Goal: Information Seeking & Learning: Learn about a topic

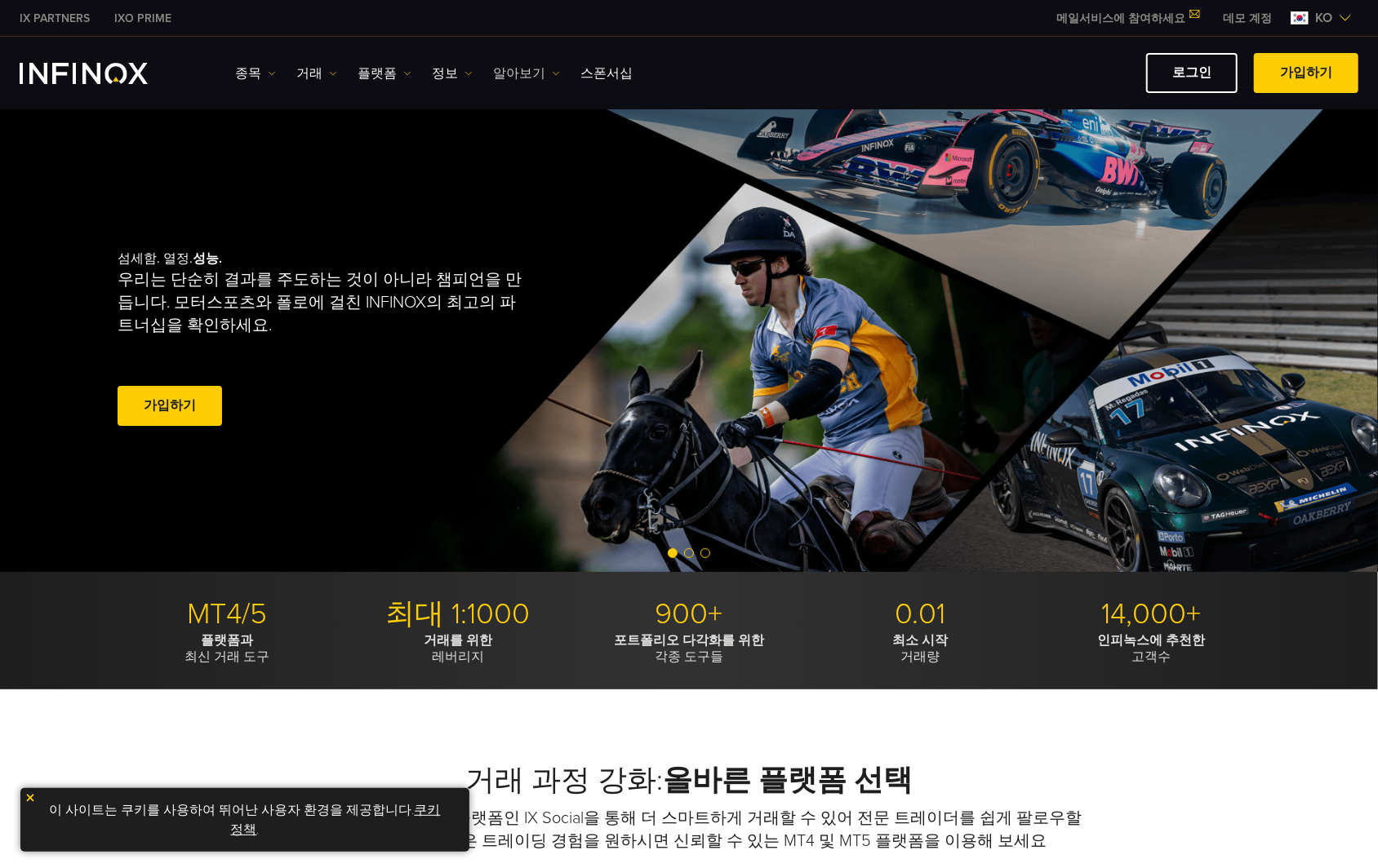
click at [508, 73] on link "알아보기" at bounding box center [526, 74] width 67 height 20
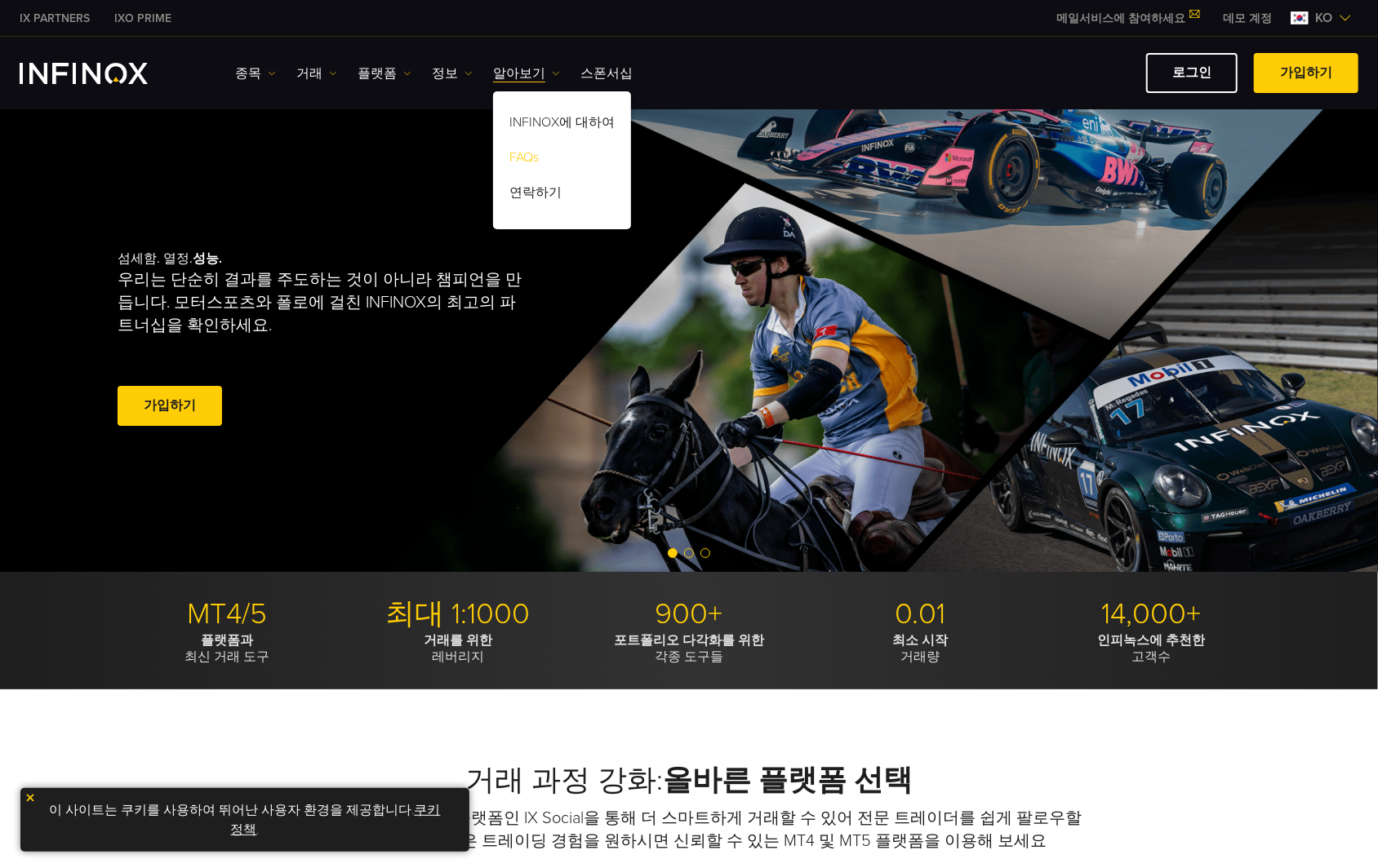
click at [526, 161] on link "FAQs" at bounding box center [562, 160] width 138 height 35
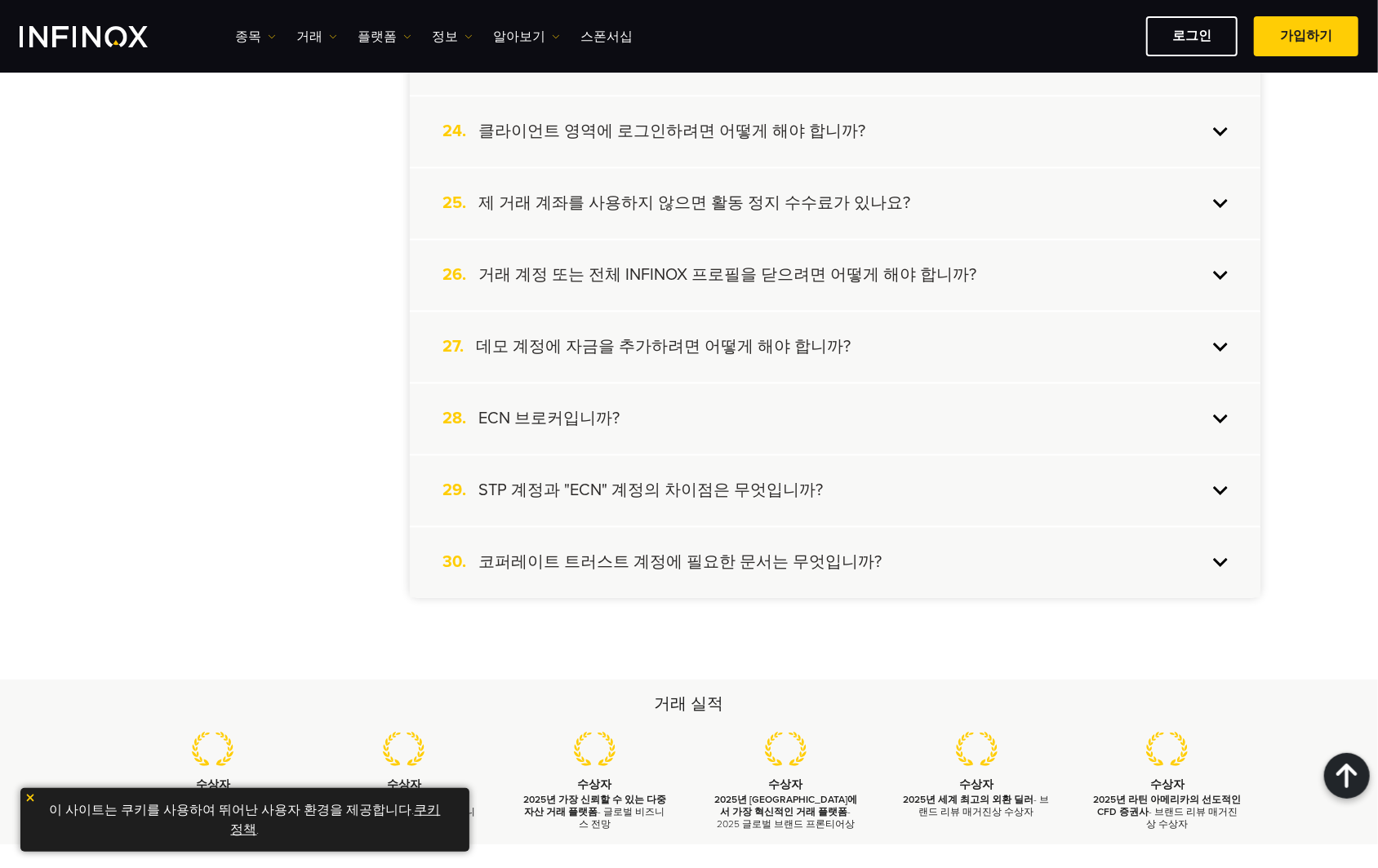
scroll to position [2039, 0]
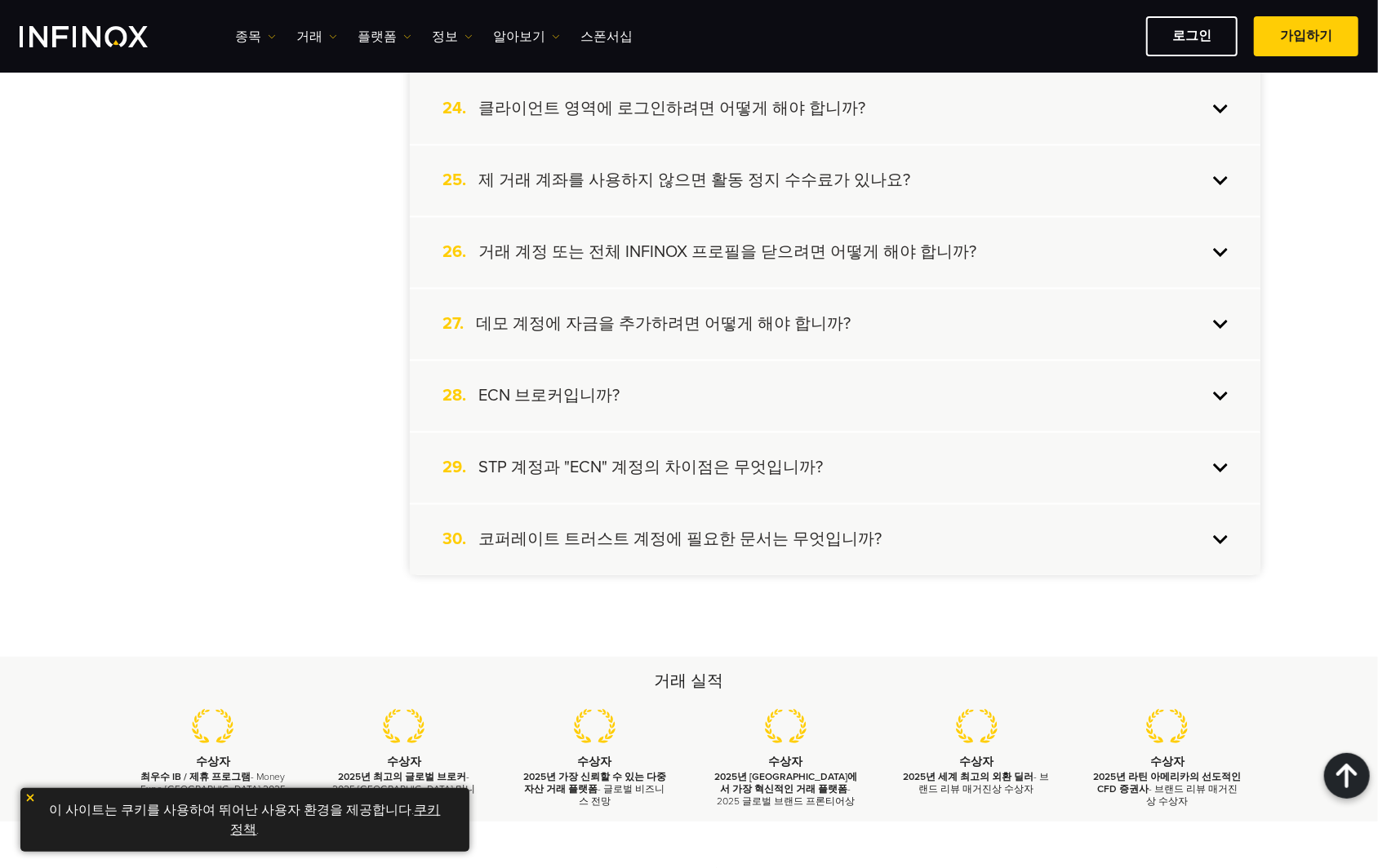
click at [714, 467] on h4 "STP 계정과 "ECN" 계정의 차이점은 무엇입니까?" at bounding box center [650, 469] width 344 height 21
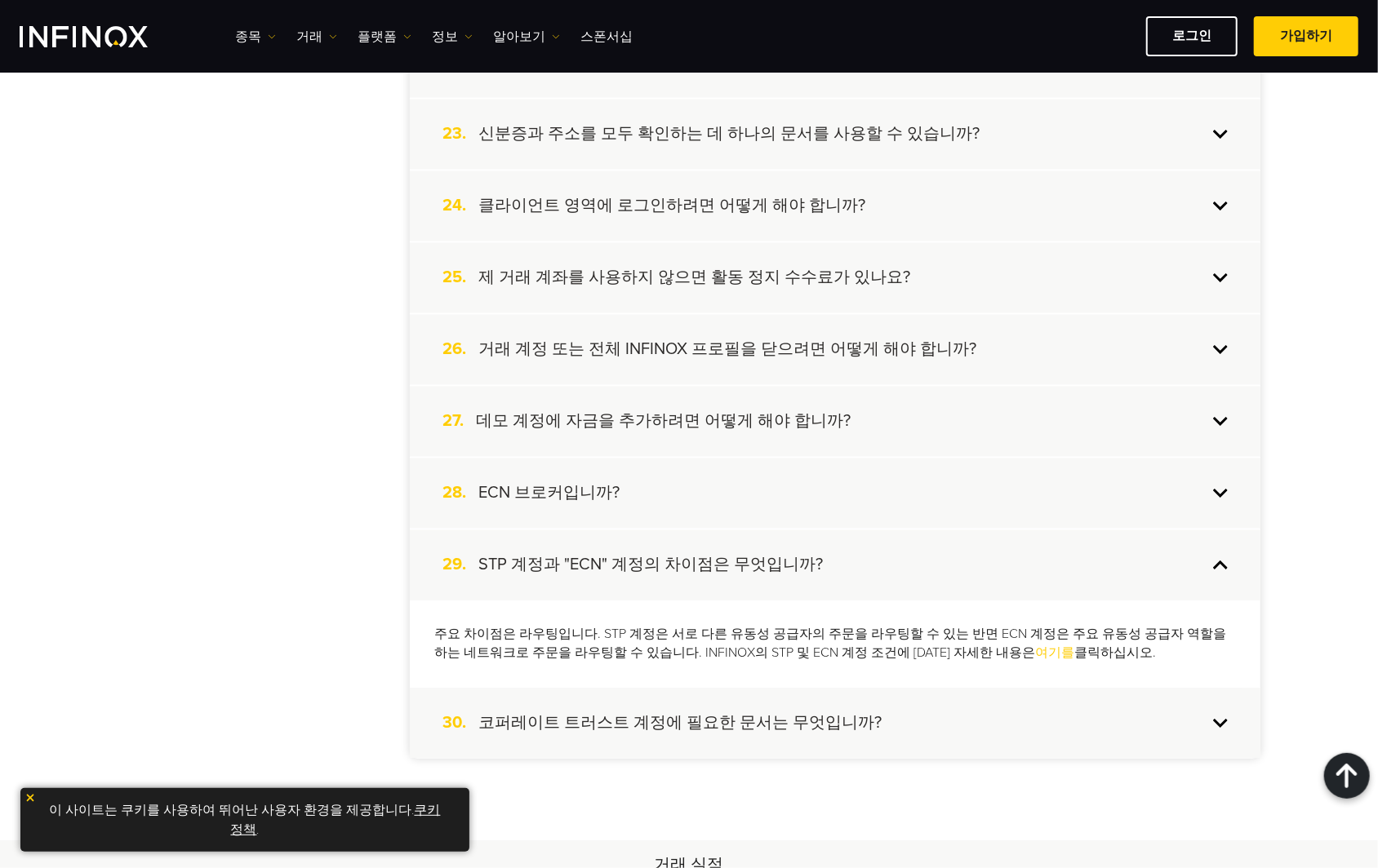
scroll to position [1904, 0]
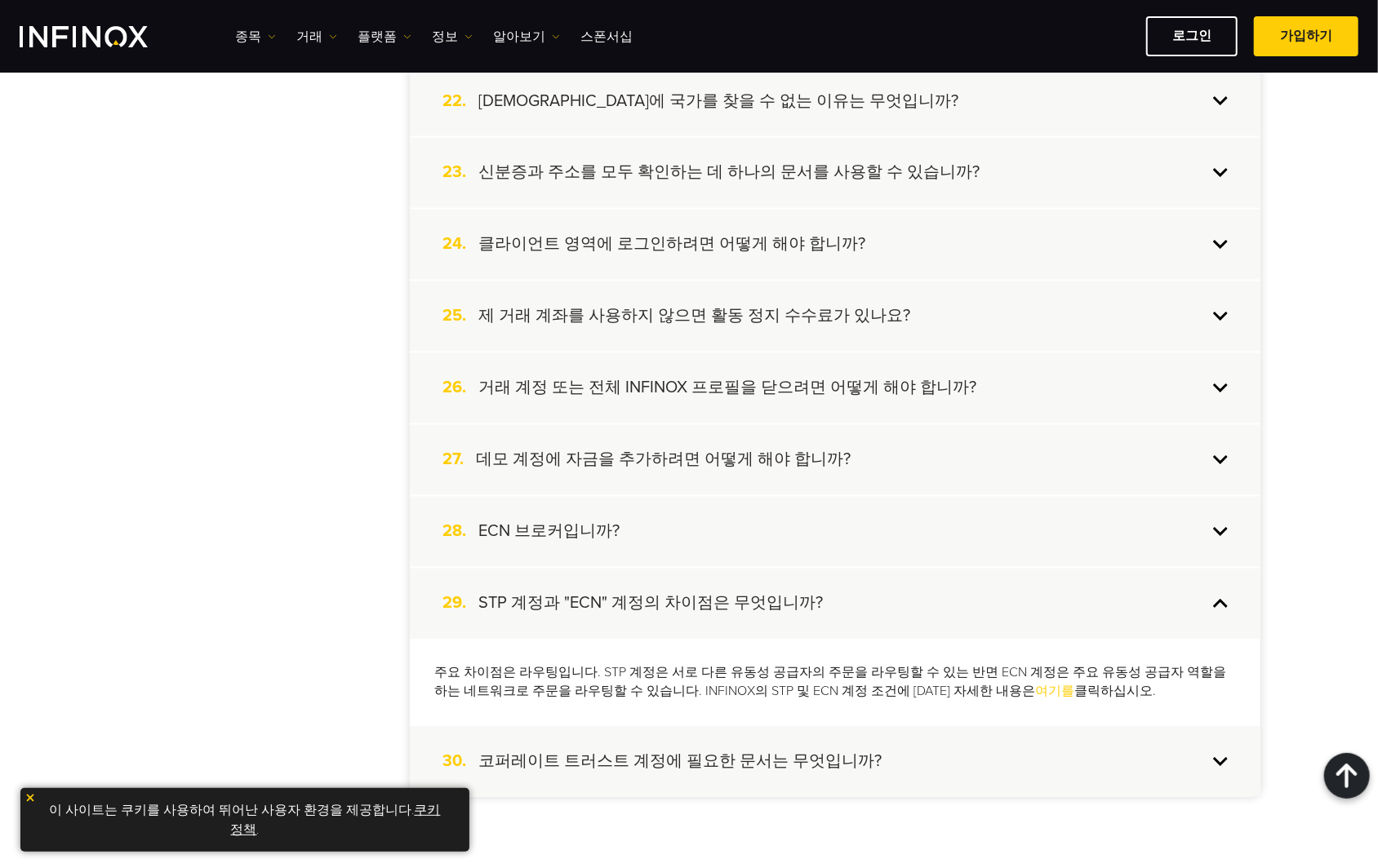
click at [663, 412] on div "26. 거래 계정 또는 전체 INFINOX 프로필을 닫으려면 어떻게 해야 합니까?" at bounding box center [835, 388] width 850 height 70
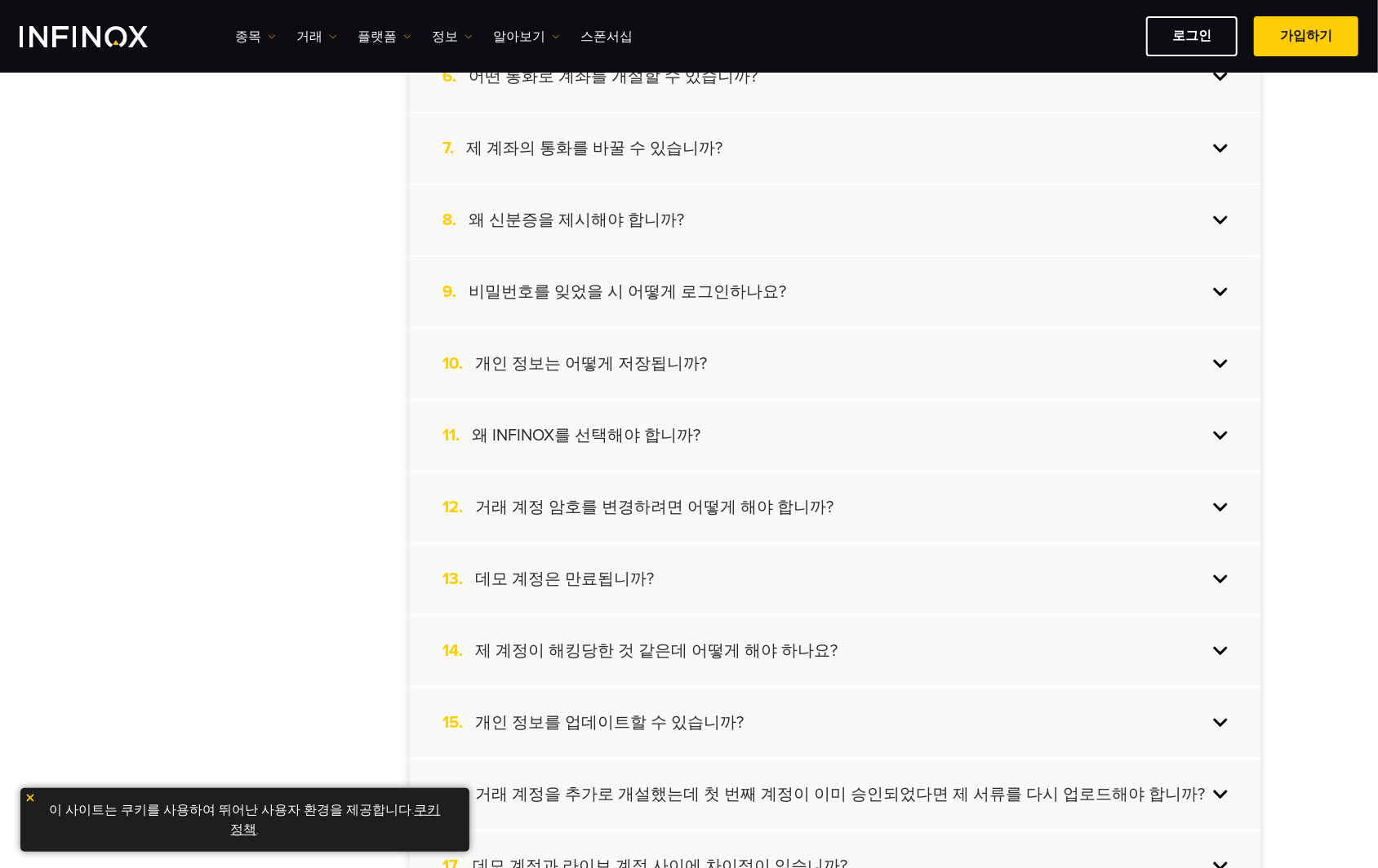
scroll to position [748, 0]
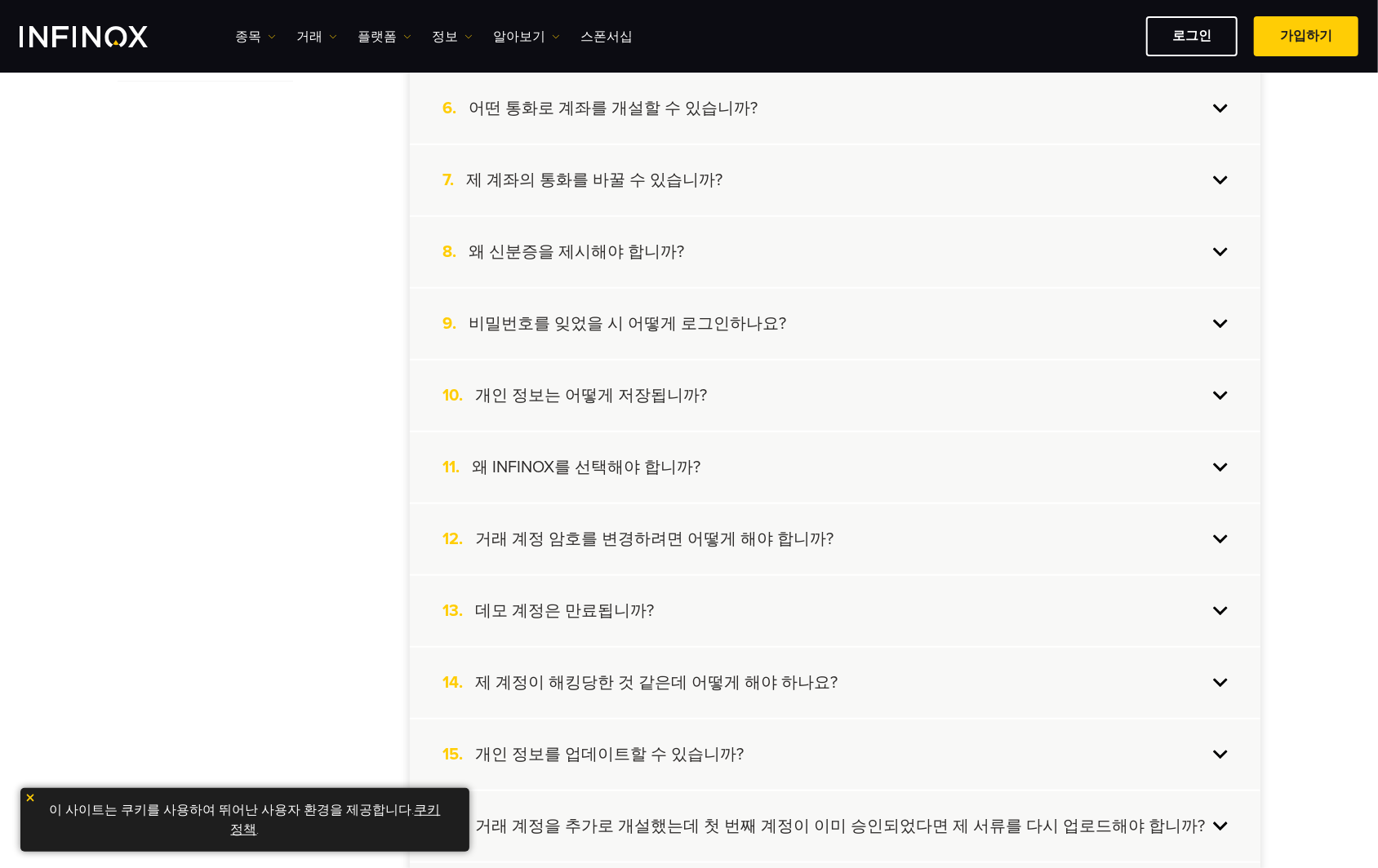
click at [770, 401] on div "10. 개인 정보는 어떻게 저장됩니까?" at bounding box center [835, 395] width 850 height 70
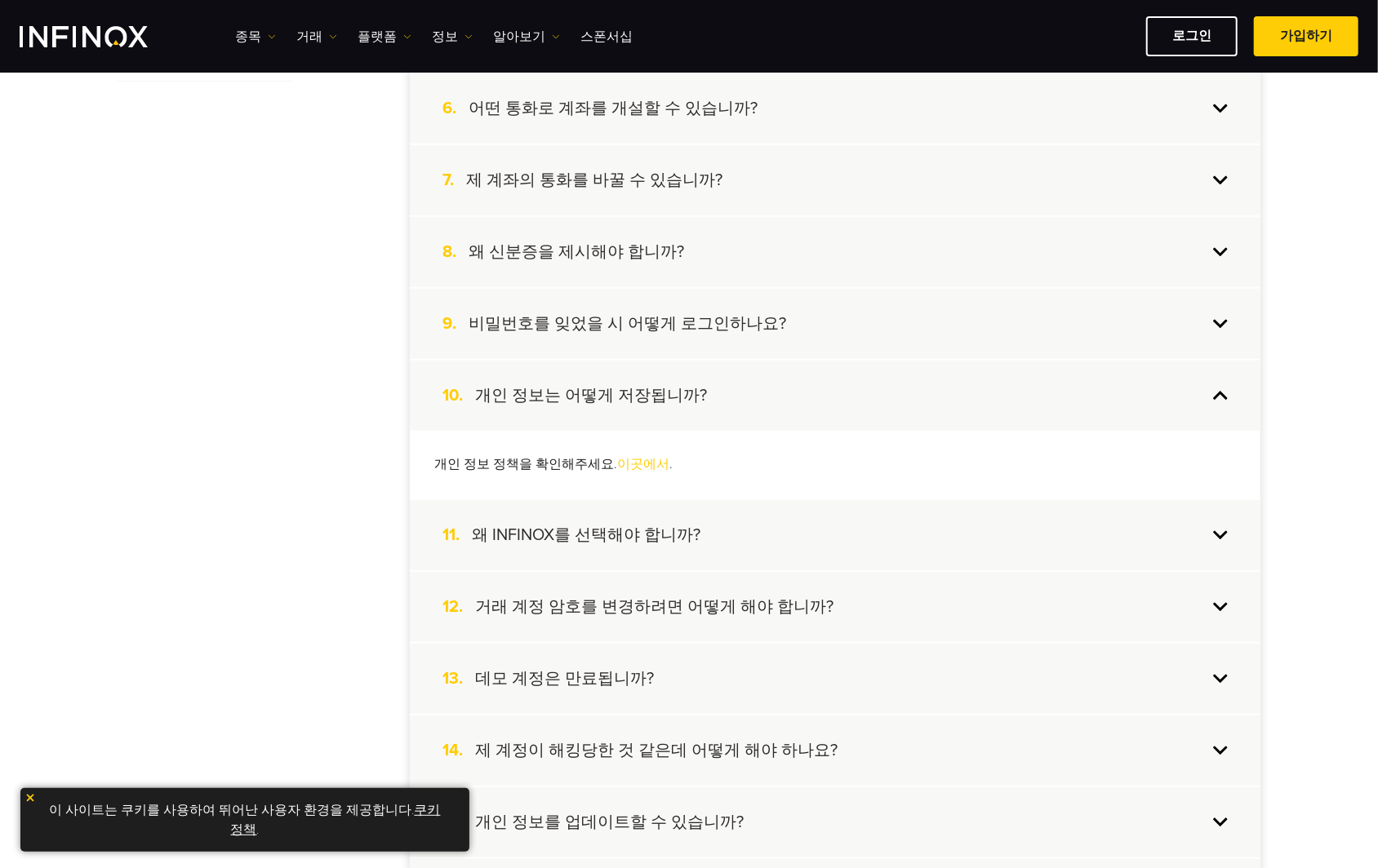
click at [661, 245] on h4 "왜 신분증을 제시해야 합니까?" at bounding box center [576, 252] width 216 height 21
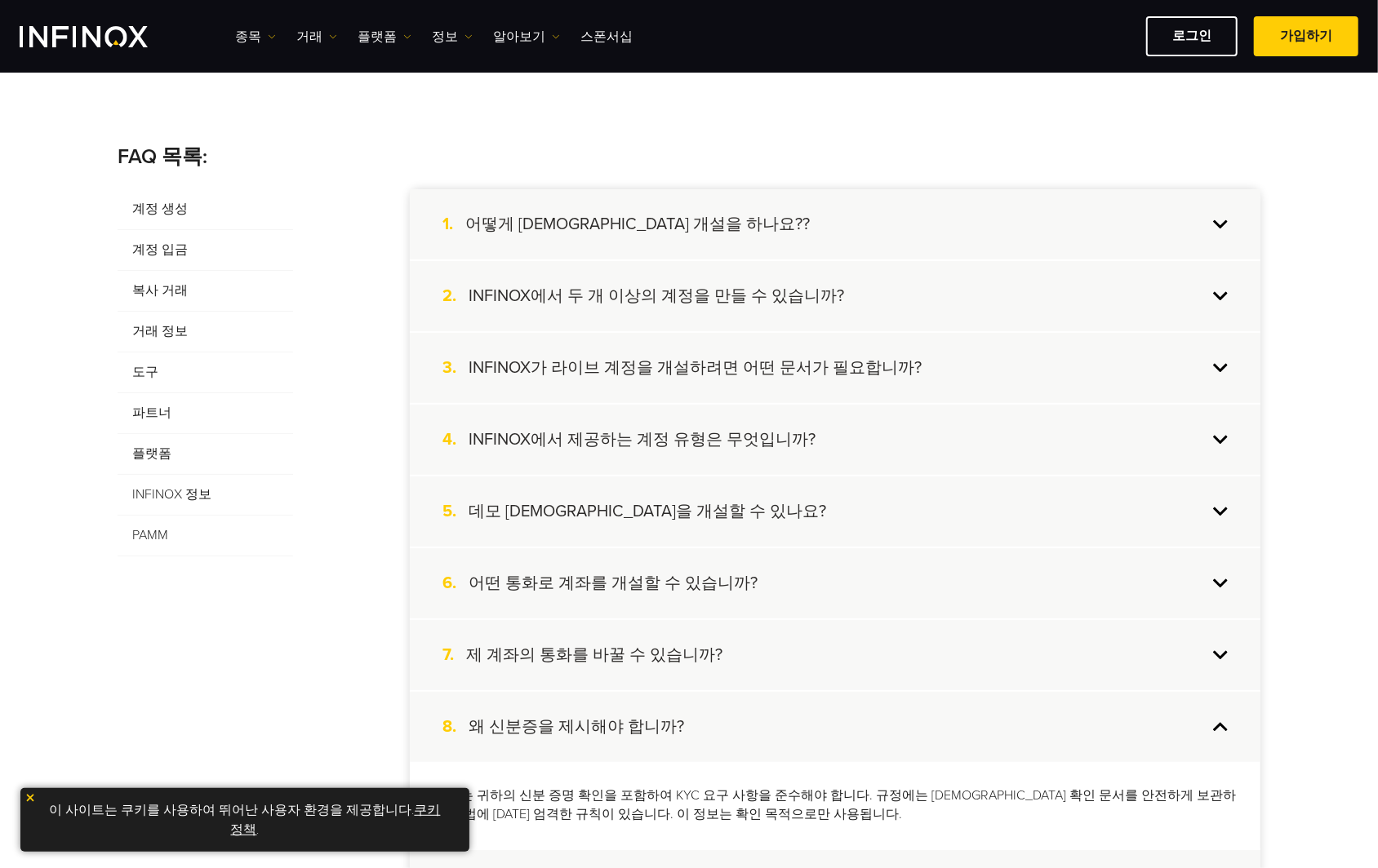
scroll to position [273, 0]
click at [662, 432] on h4 "INFINOX에서 제공하는 계정 유형은 무엇입니까?" at bounding box center [641, 441] width 347 height 21
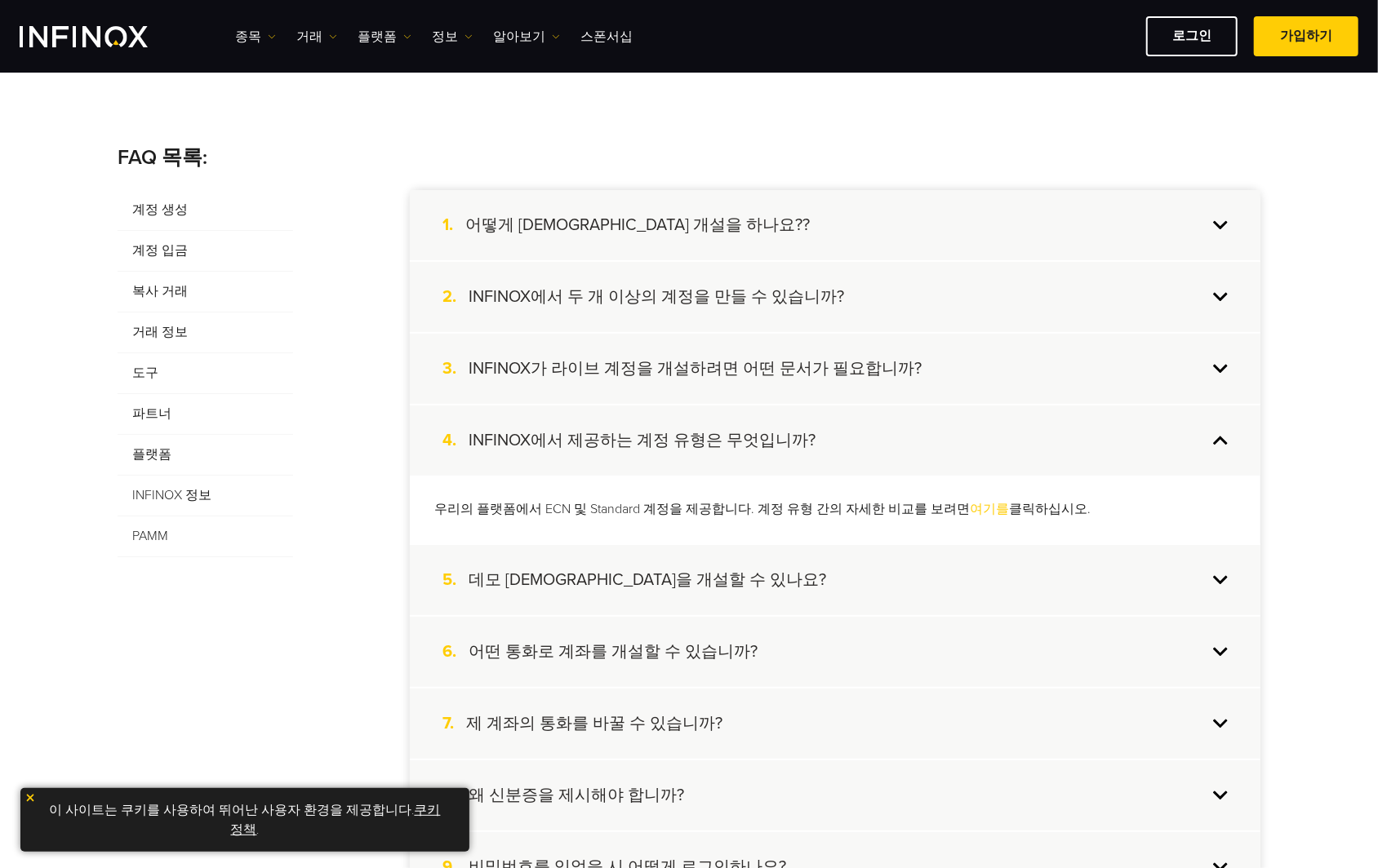
click at [969, 509] on link "여기를" at bounding box center [988, 509] width 39 height 17
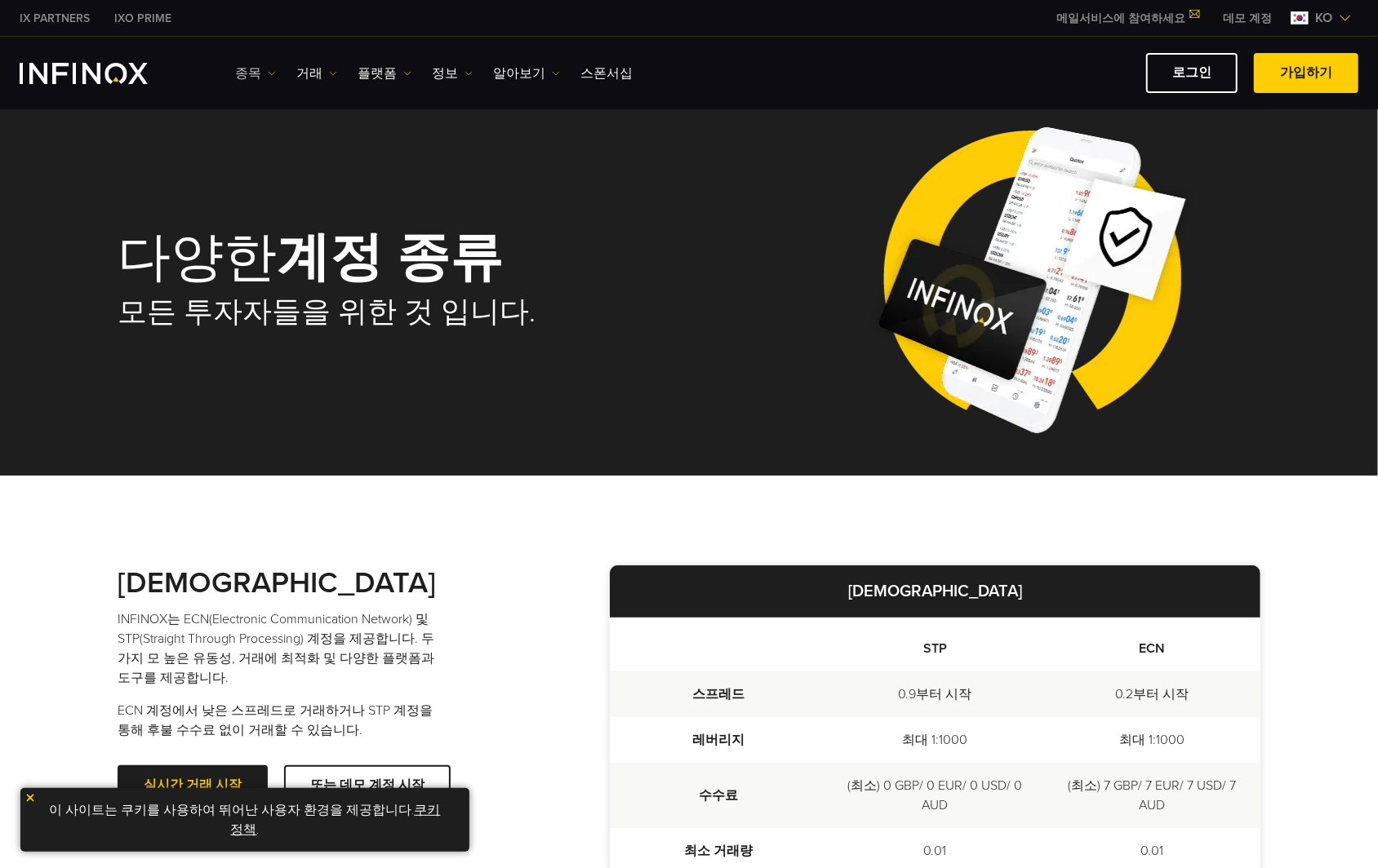
click at [253, 71] on link "종목" at bounding box center [255, 74] width 41 height 20
click at [275, 117] on link "종목" at bounding box center [279, 125] width 89 height 35
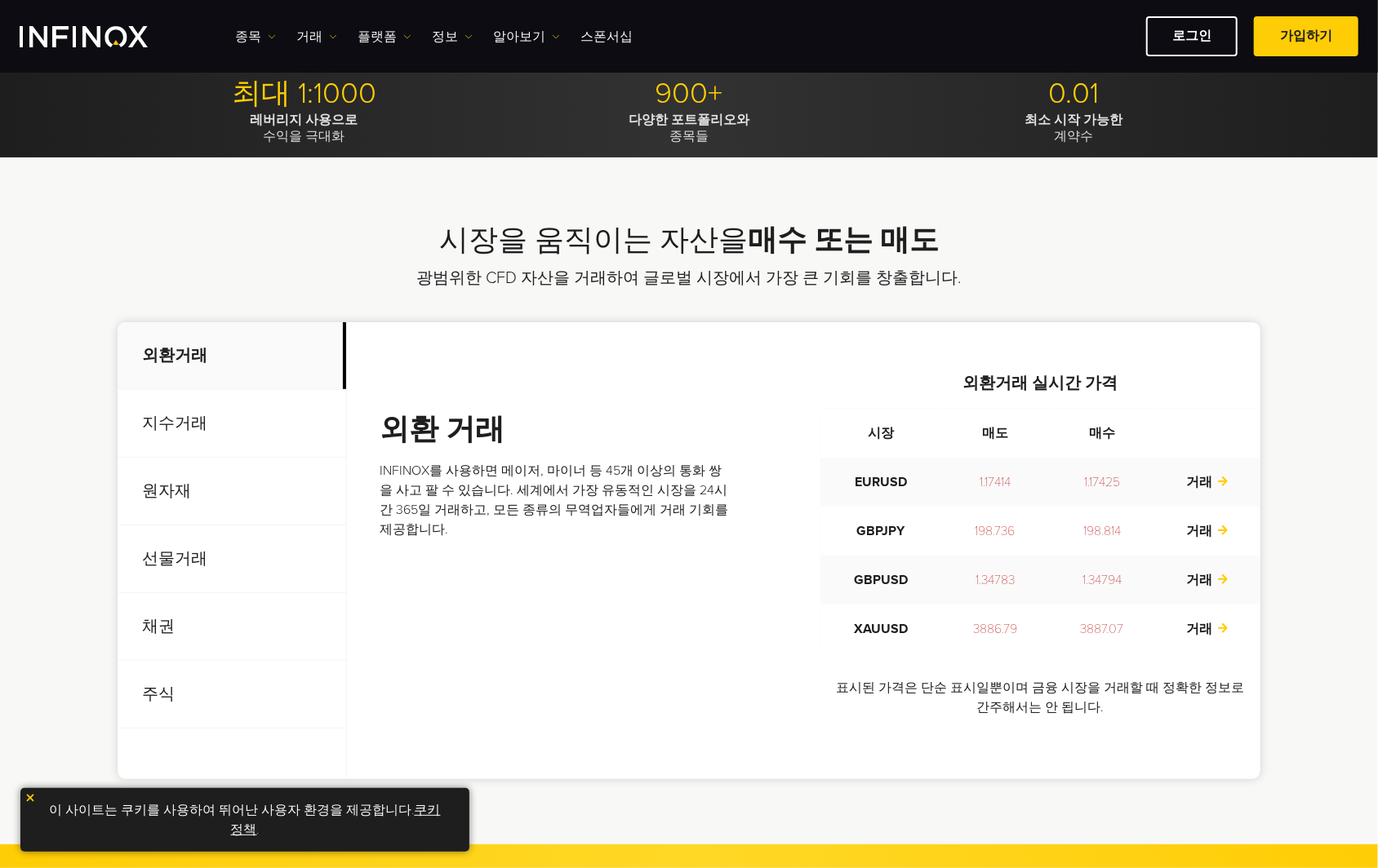
scroll to position [543, 0]
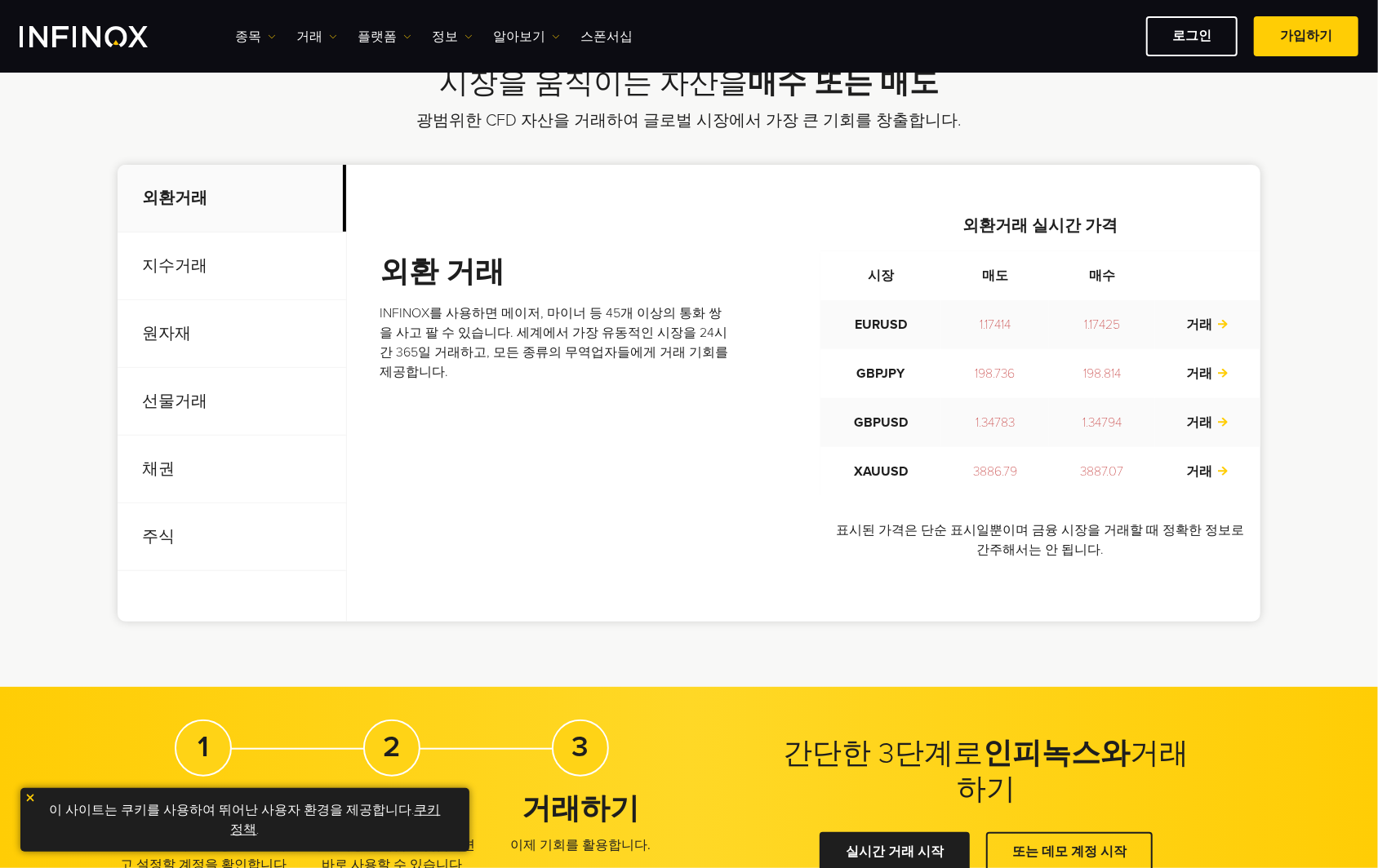
click at [210, 267] on p "지수거래" at bounding box center [232, 266] width 228 height 68
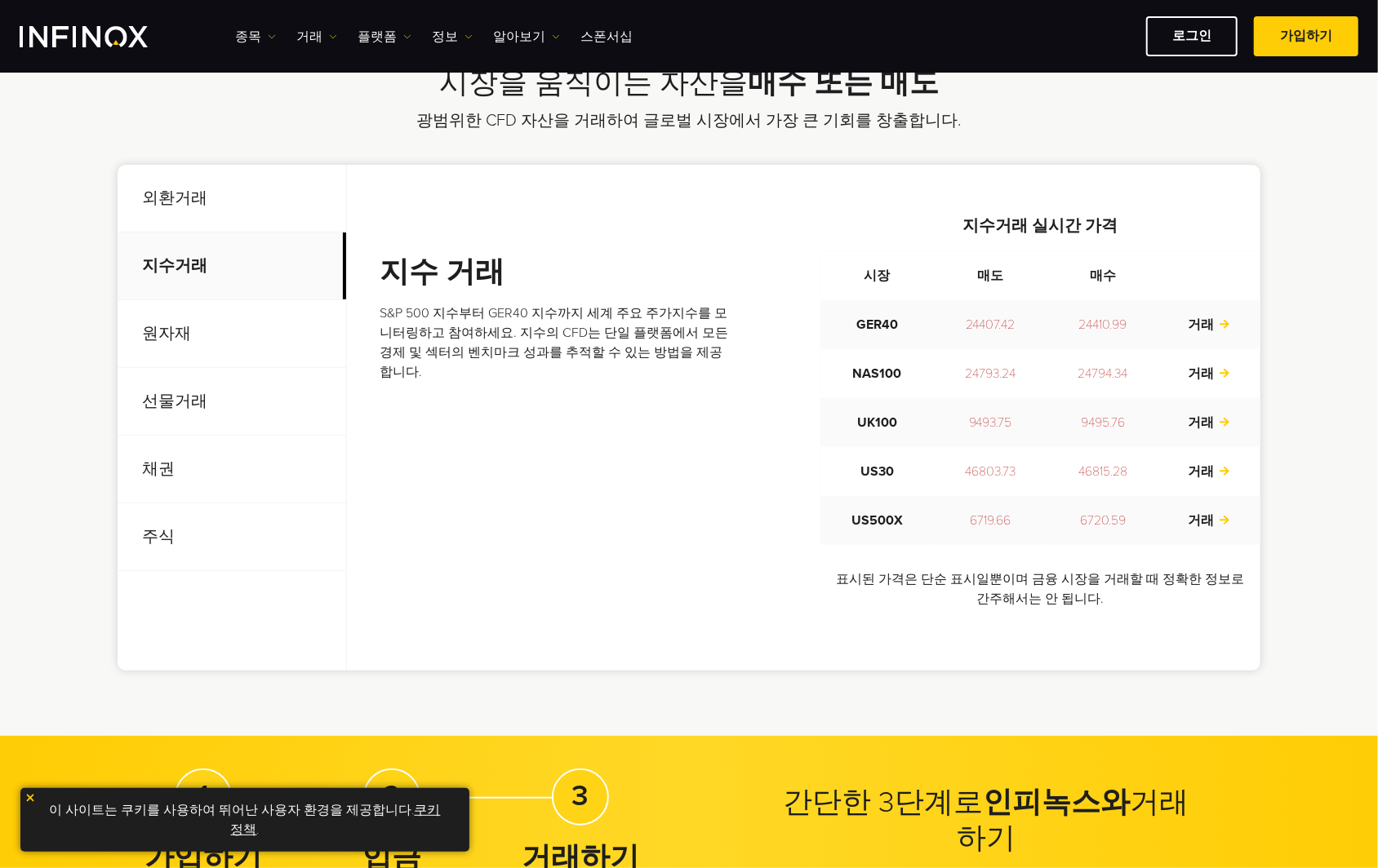
click at [197, 401] on p "선물거래" at bounding box center [232, 402] width 228 height 68
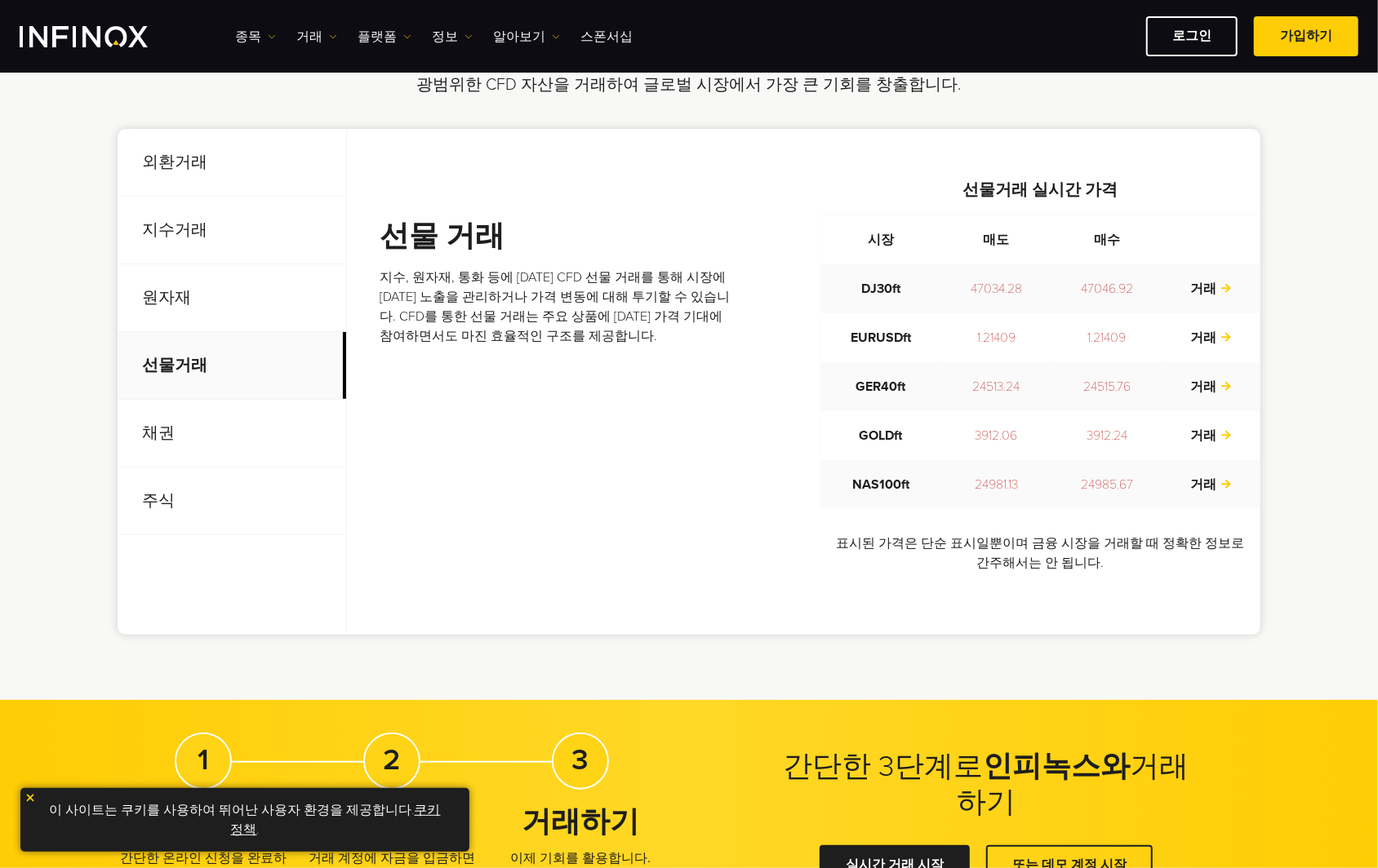
scroll to position [612, 0]
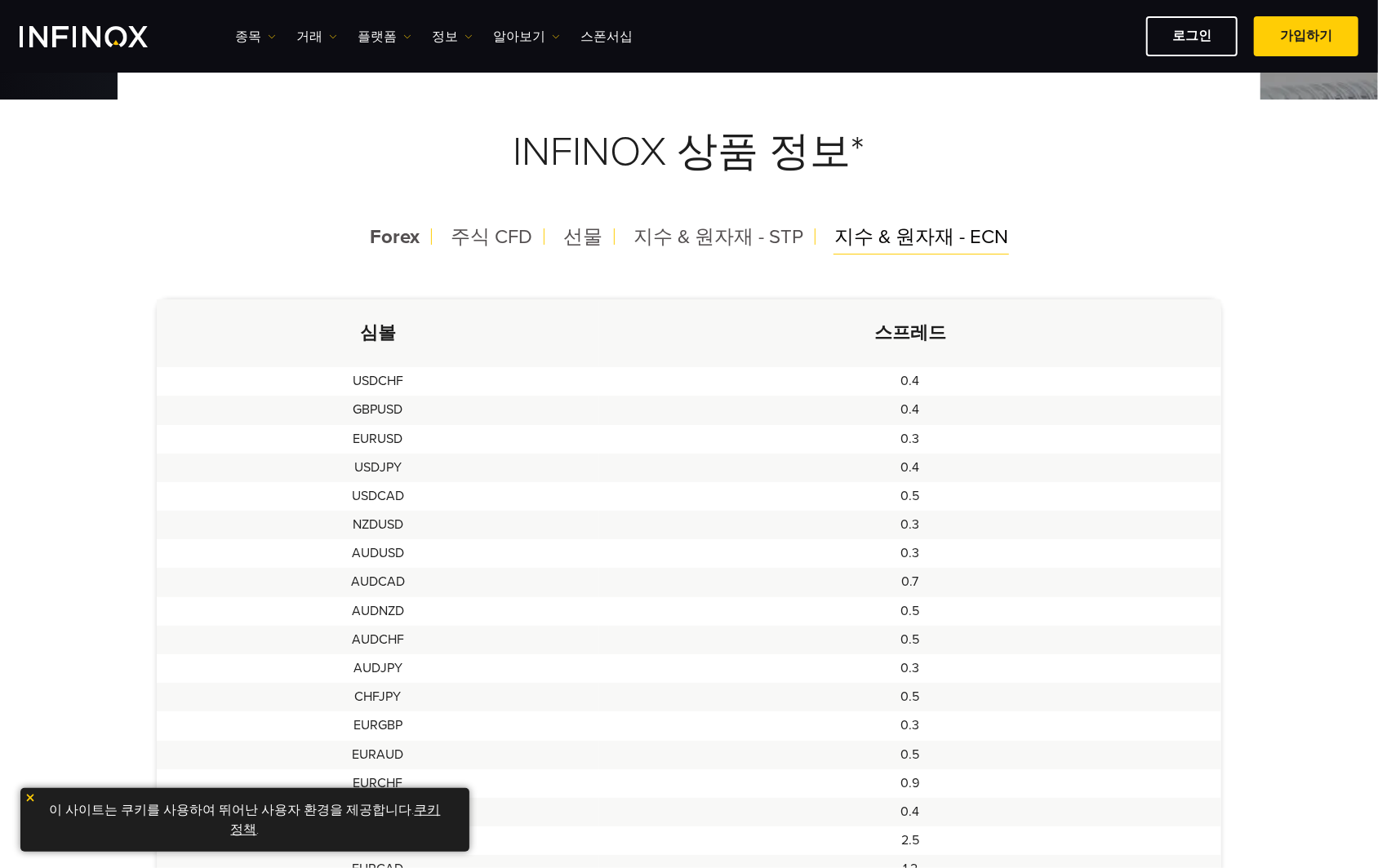
click at [955, 237] on span "지수 & 원자재 - ECN" at bounding box center [921, 236] width 174 height 24
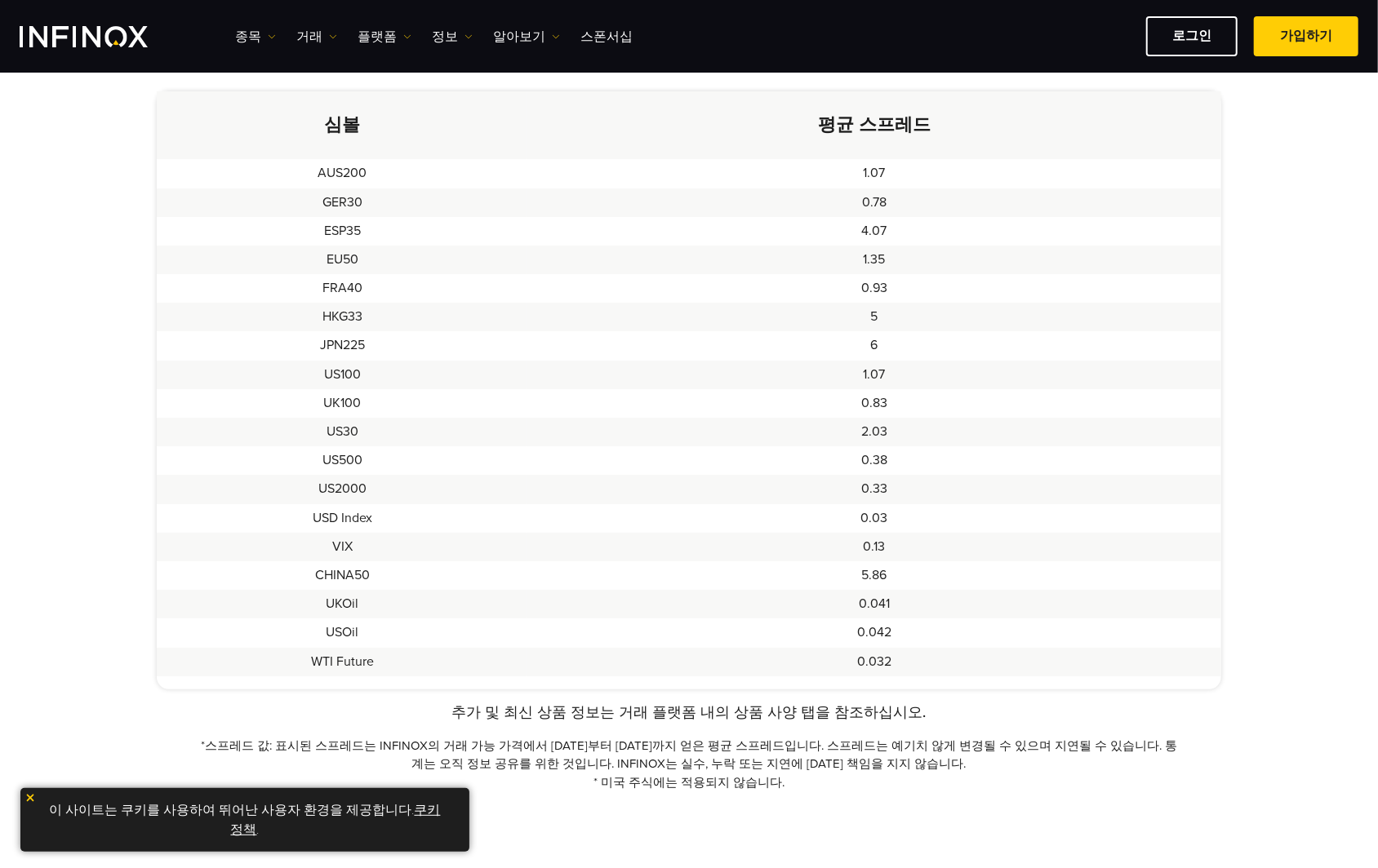
scroll to position [339, 0]
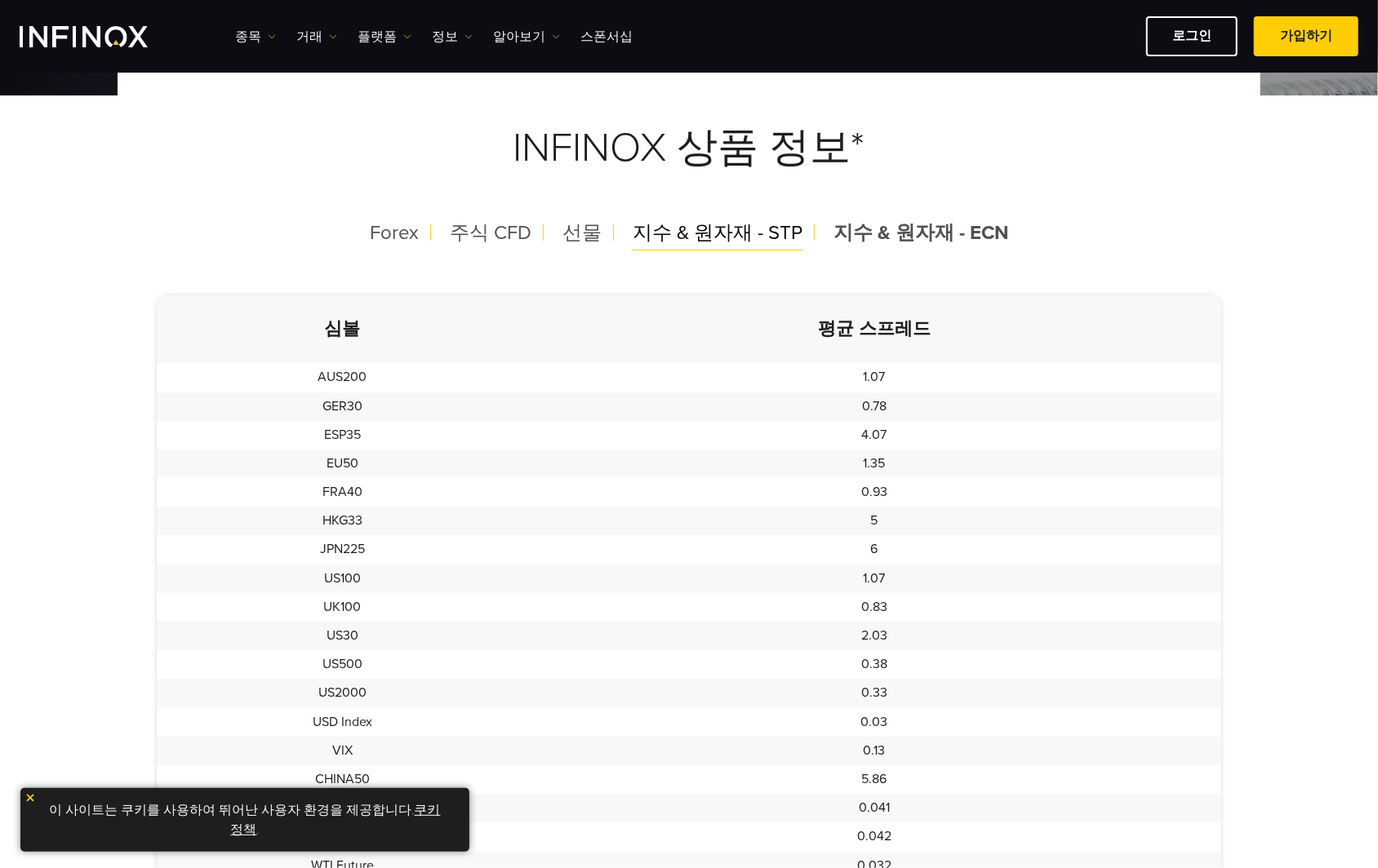
click at [744, 232] on span "지수 & 원자재 - STP" at bounding box center [717, 232] width 170 height 24
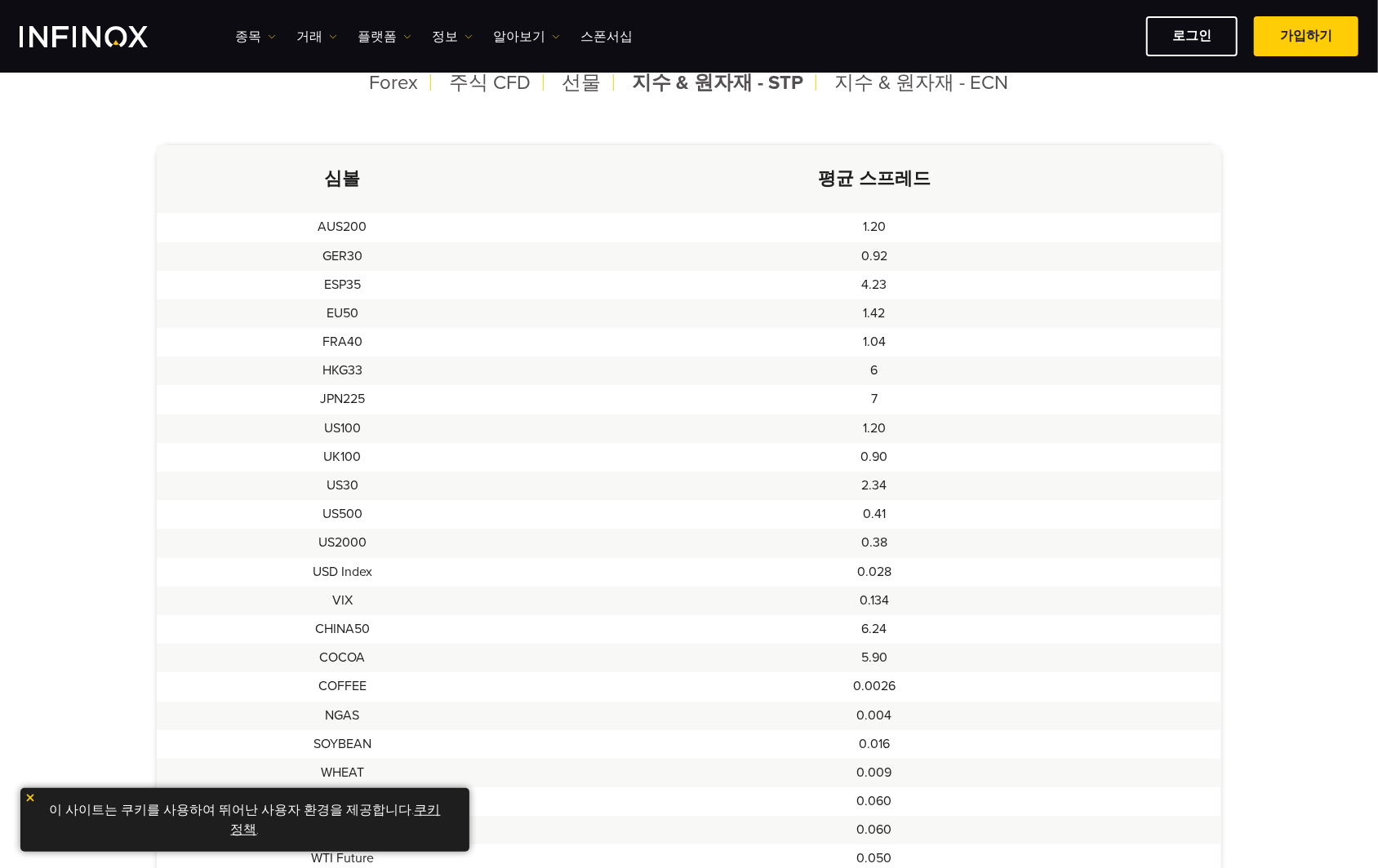
scroll to position [203, 0]
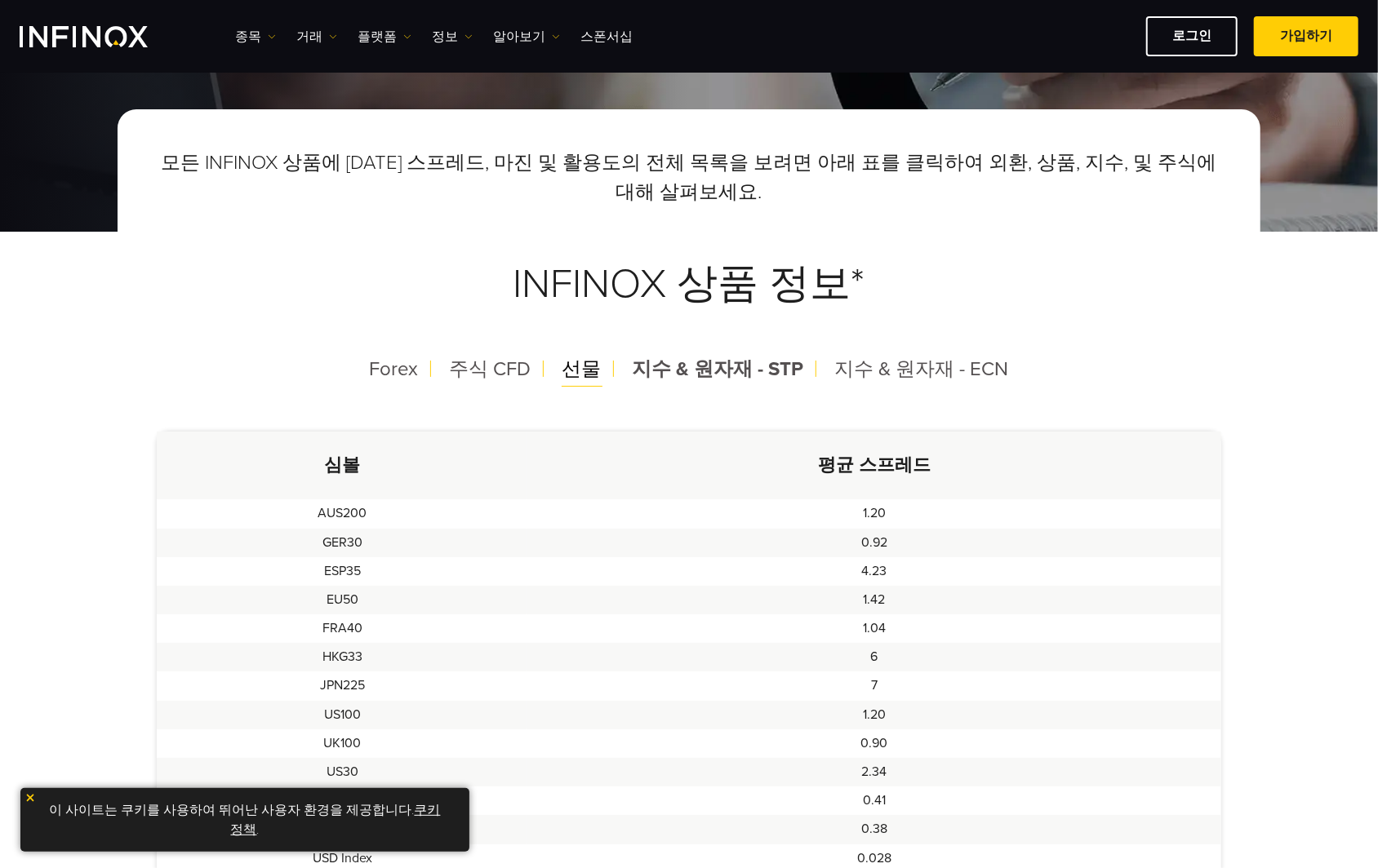
click at [583, 369] on span "선물" at bounding box center [581, 369] width 39 height 24
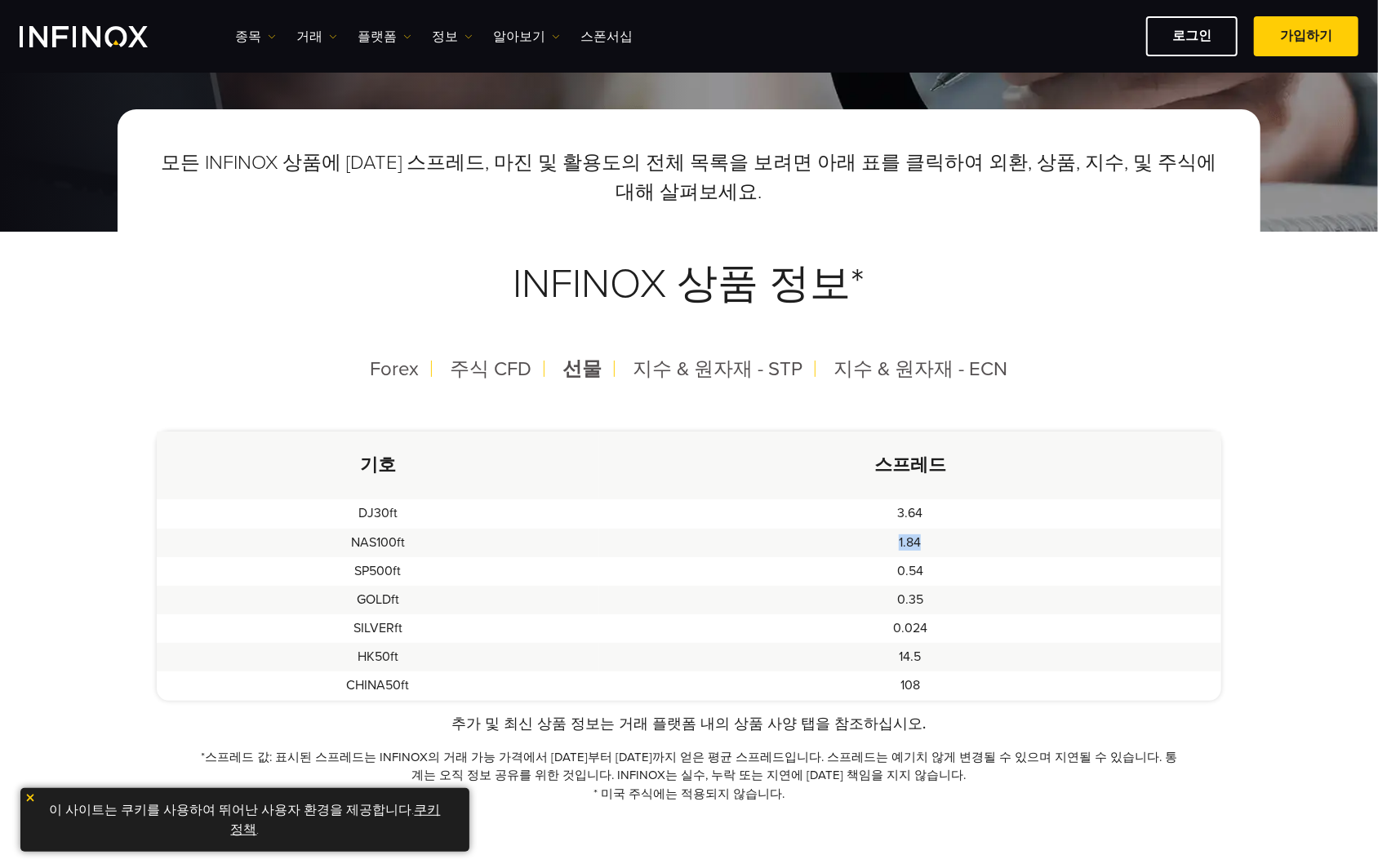
drag, startPoint x: 900, startPoint y: 544, endPoint x: 967, endPoint y: 542, distance: 67.0
click at [967, 542] on td "1.84" at bounding box center [910, 542] width 622 height 29
click at [973, 541] on td "1.84" at bounding box center [910, 542] width 622 height 29
